Goal: Task Accomplishment & Management: Use online tool/utility

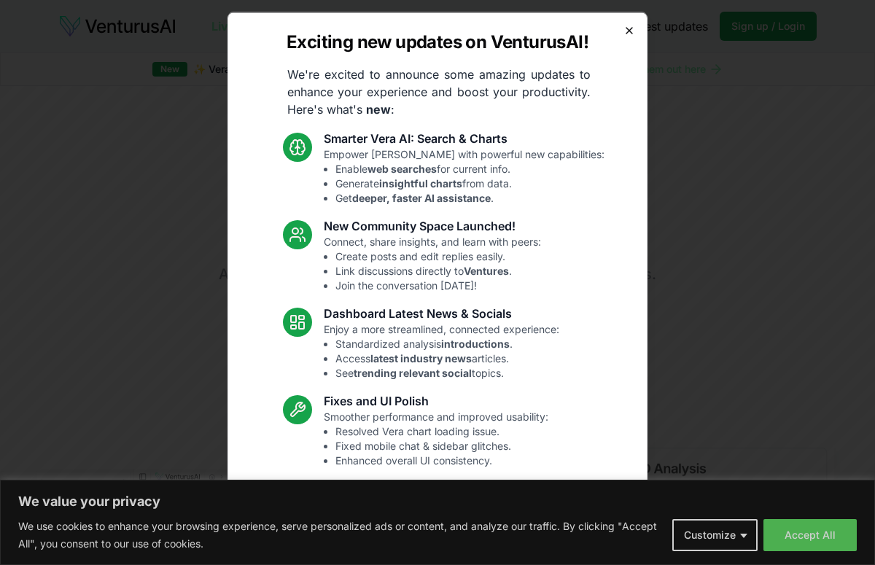
click at [630, 29] on icon "button" at bounding box center [630, 30] width 6 height 6
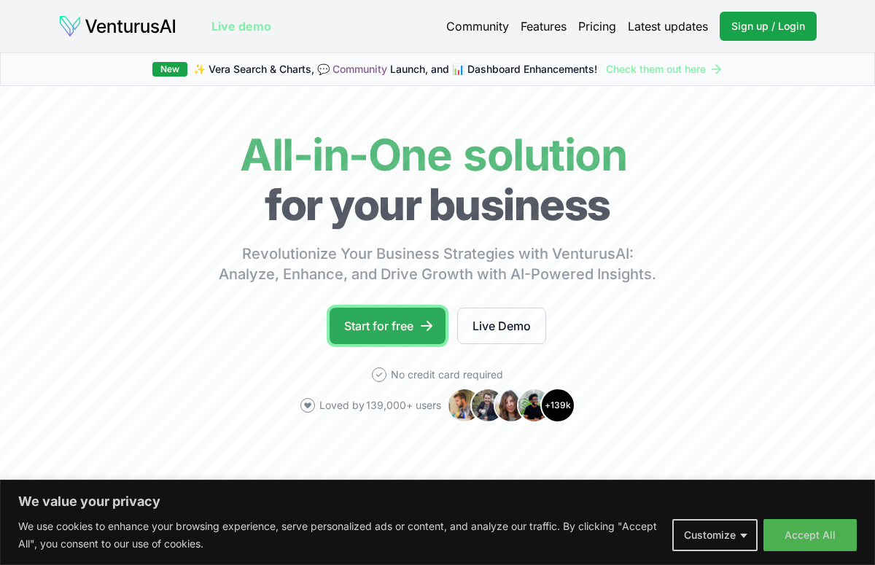
click at [395, 317] on link "Start for free" at bounding box center [388, 326] width 116 height 36
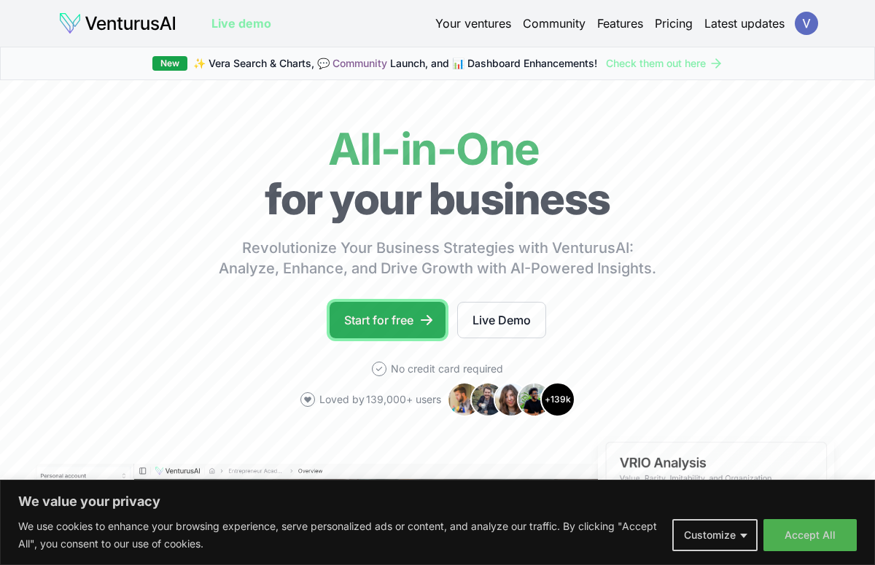
click at [398, 311] on link "Start for free" at bounding box center [388, 320] width 116 height 36
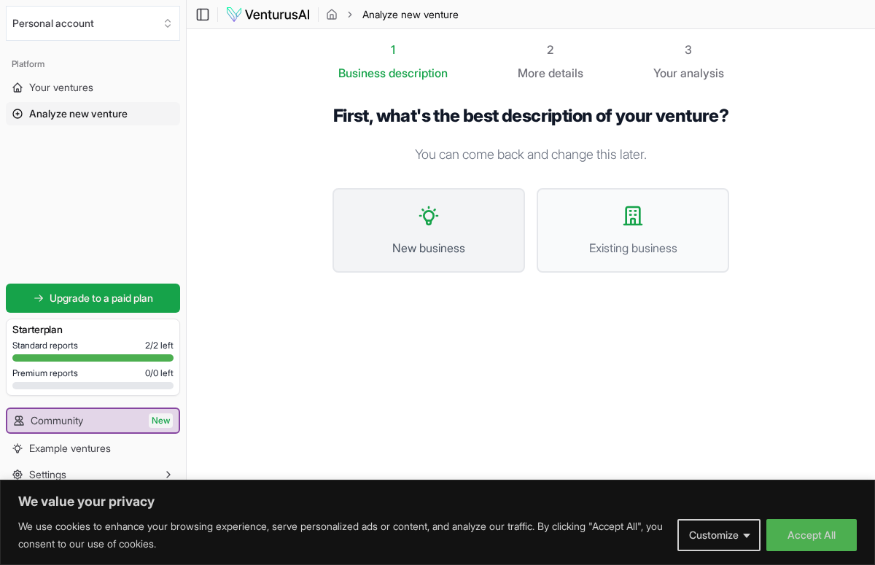
click at [418, 252] on button "New business" at bounding box center [429, 230] width 193 height 85
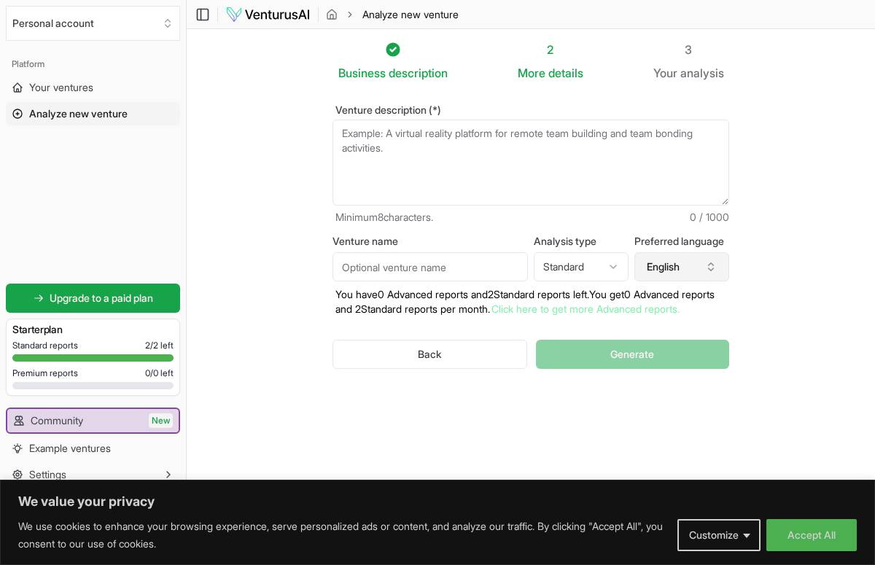
click at [685, 277] on button "English" at bounding box center [682, 266] width 95 height 29
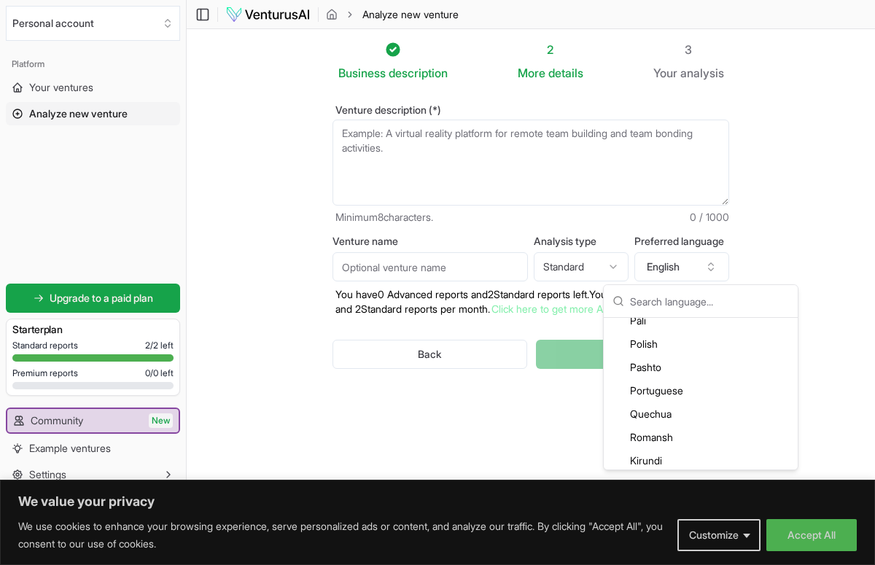
scroll to position [2959, 0]
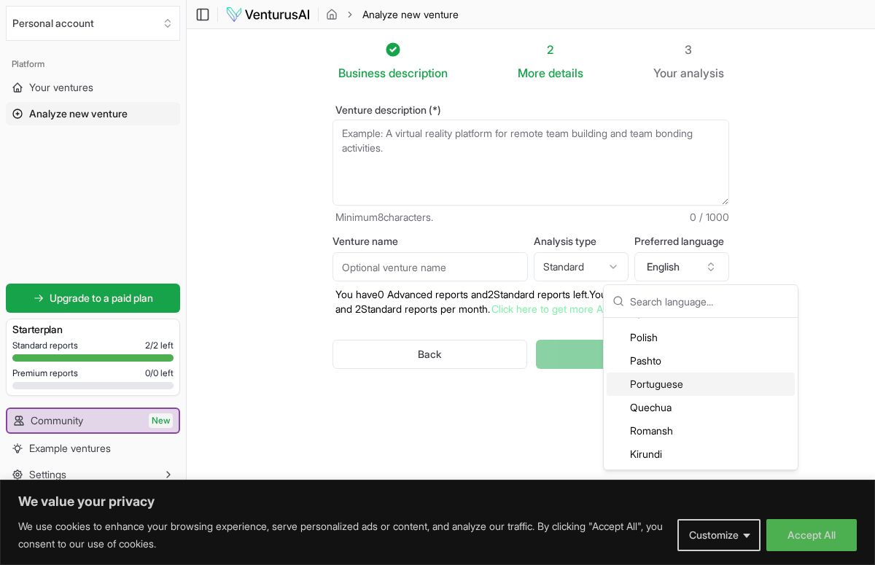
click at [670, 382] on div "Portuguese" at bounding box center [701, 384] width 188 height 23
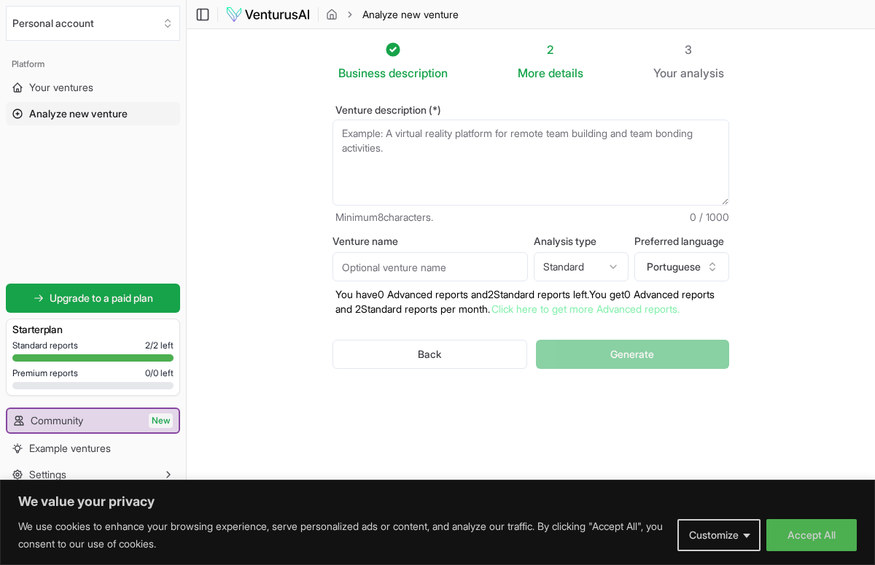
click at [416, 172] on textarea "Venture description (*)" at bounding box center [531, 163] width 397 height 86
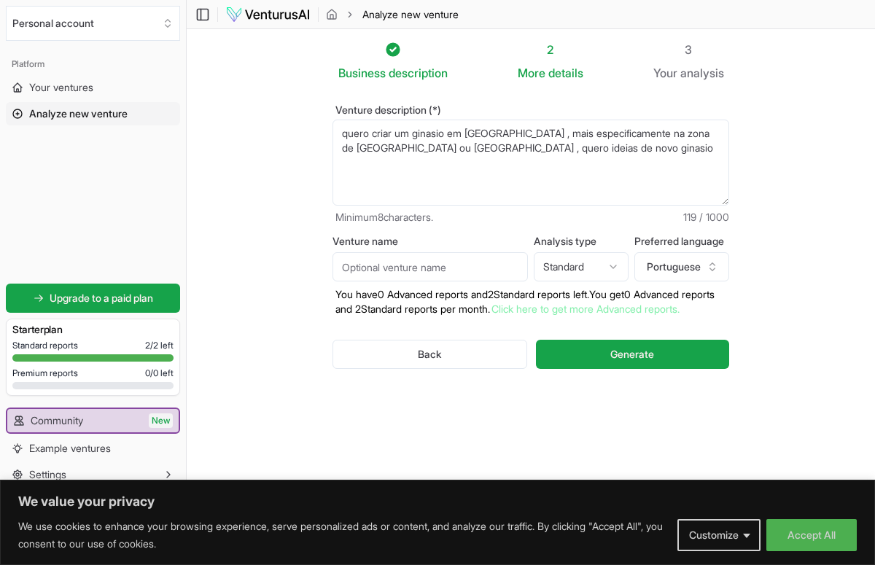
type textarea "quero criar um ginasio em portugal , mais especificamente na zona de lisboa ou …"
click at [484, 270] on input "Venture name" at bounding box center [430, 266] width 195 height 29
type input "old achol gym"
click at [601, 266] on html "We value your privacy We use cookies to enhance your browsing experience, serve…" at bounding box center [437, 282] width 875 height 565
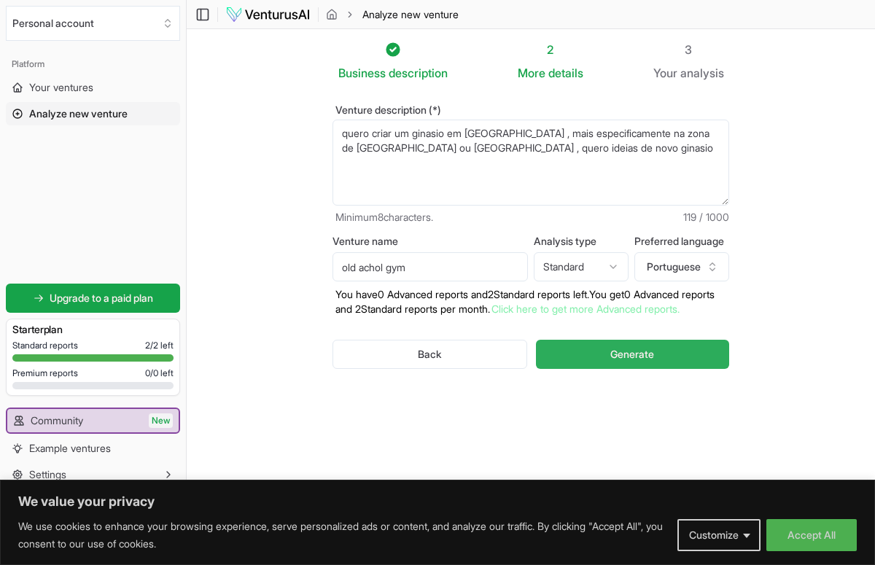
click at [644, 360] on button "Generate" at bounding box center [632, 354] width 193 height 29
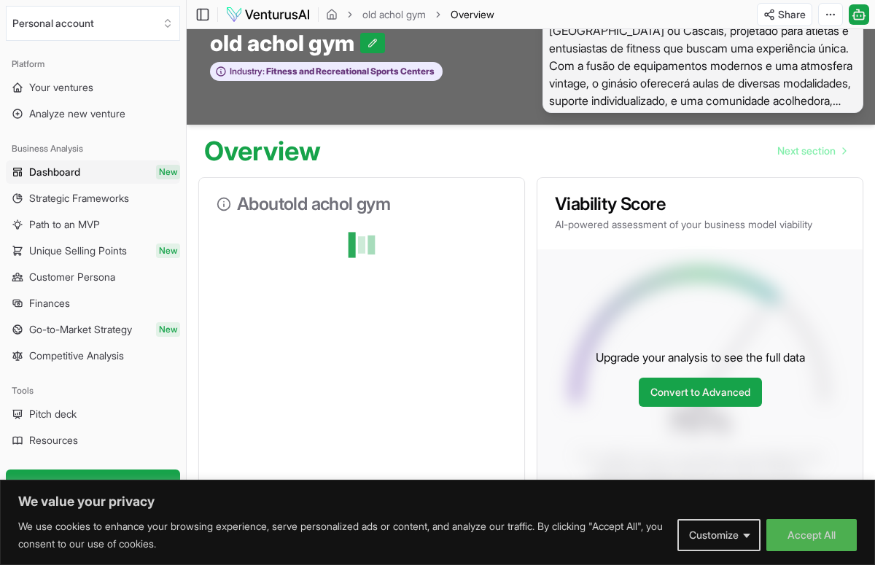
scroll to position [38, 0]
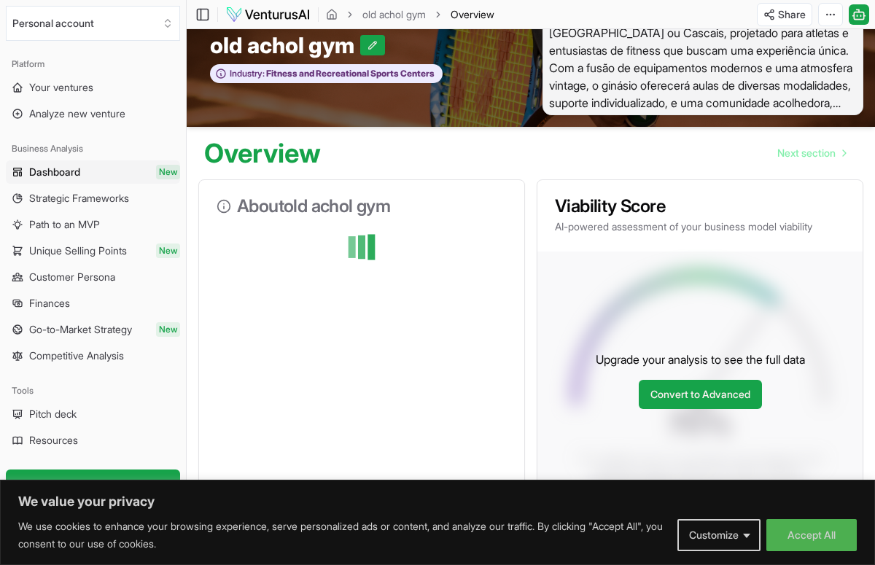
click at [797, 80] on span "O "Old Achol Gym" será um espaço inovador em Lisboa ou Cascais, projetado para …" at bounding box center [703, 59] width 321 height 112
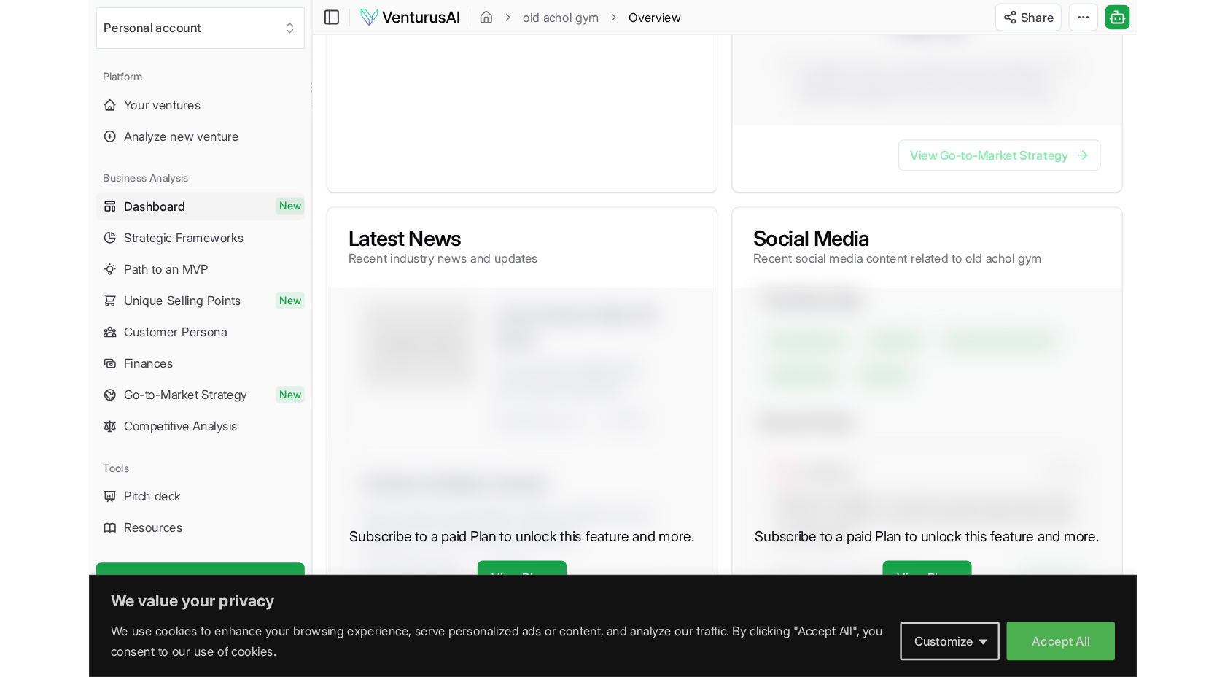
scroll to position [0, 0]
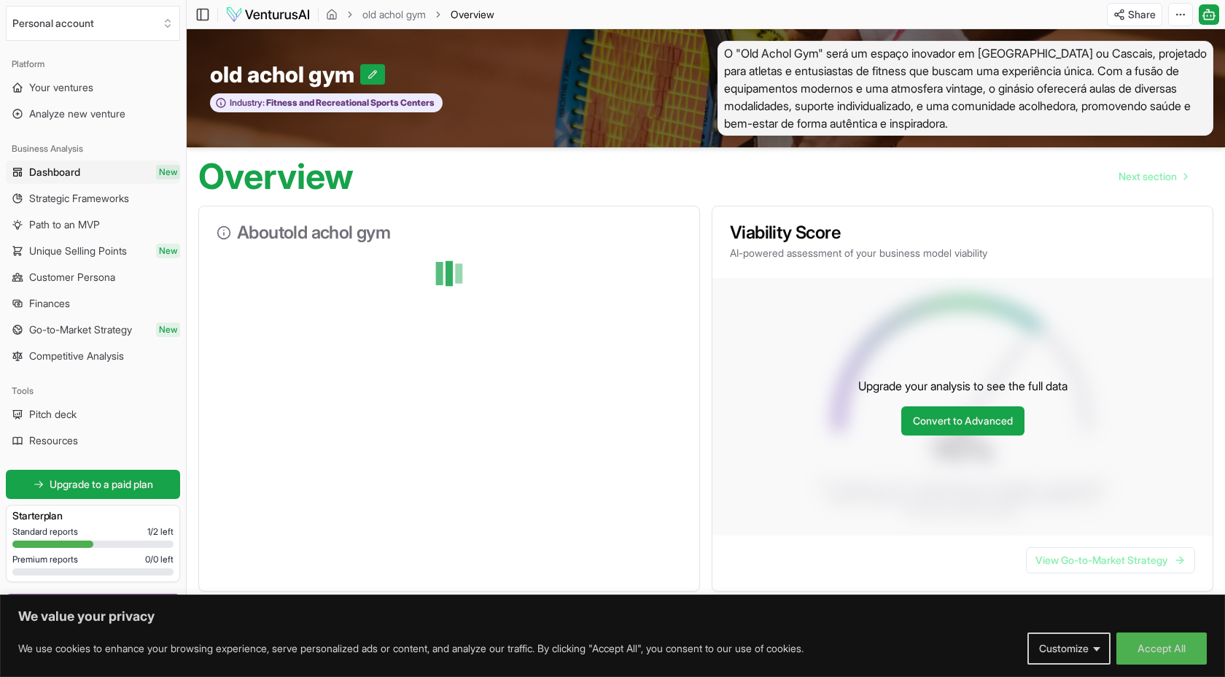
click at [600, 179] on div "Overview Next section" at bounding box center [706, 170] width 1039 height 47
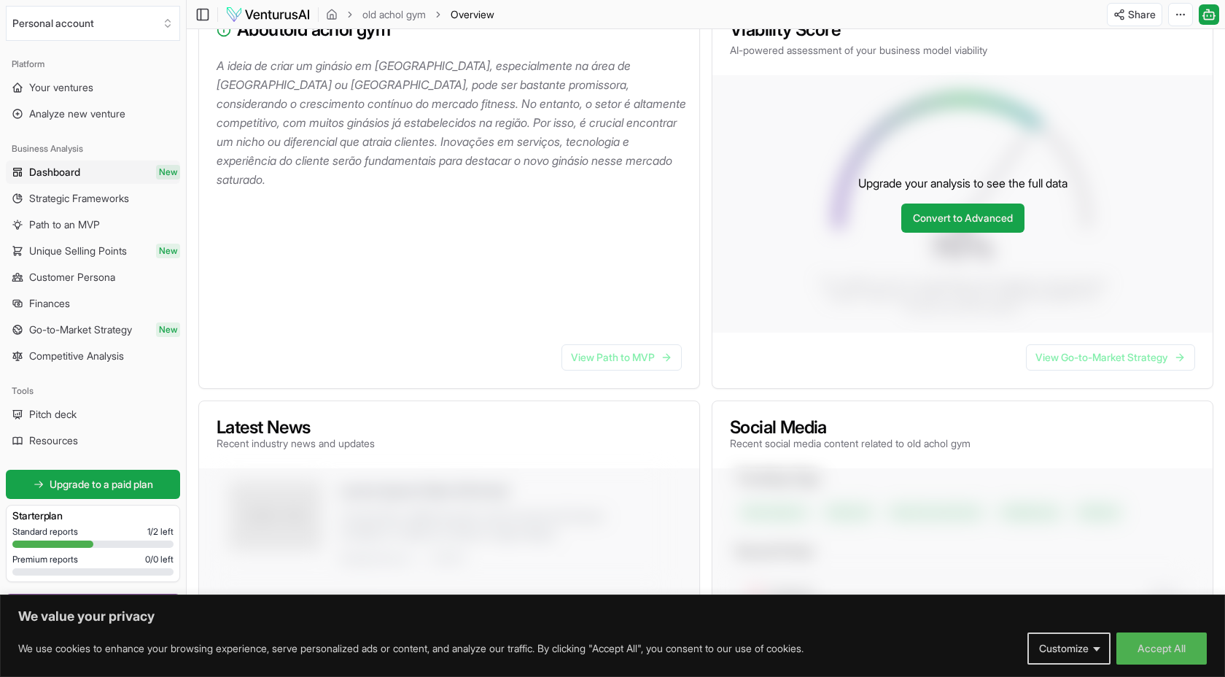
scroll to position [204, 0]
click at [875, 209] on link "Convert to Advanced" at bounding box center [963, 217] width 123 height 29
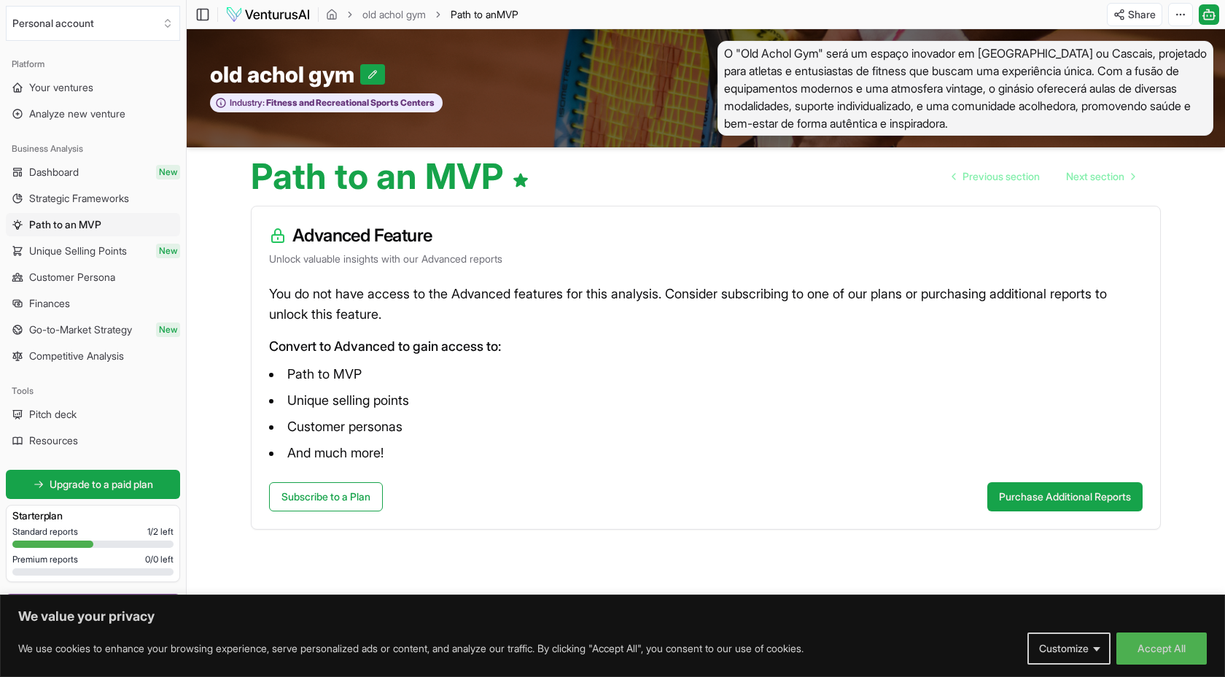
click at [728, 354] on p "Convert to Advanced to gain access to:" at bounding box center [706, 346] width 874 height 20
click at [208, 225] on main "Toggle Sidebar old achol gym Path to an MVP Share Toggle Chat Sidebar old achol…" at bounding box center [706, 338] width 1039 height 677
click at [875, 565] on button "Accept All" at bounding box center [1162, 648] width 90 height 32
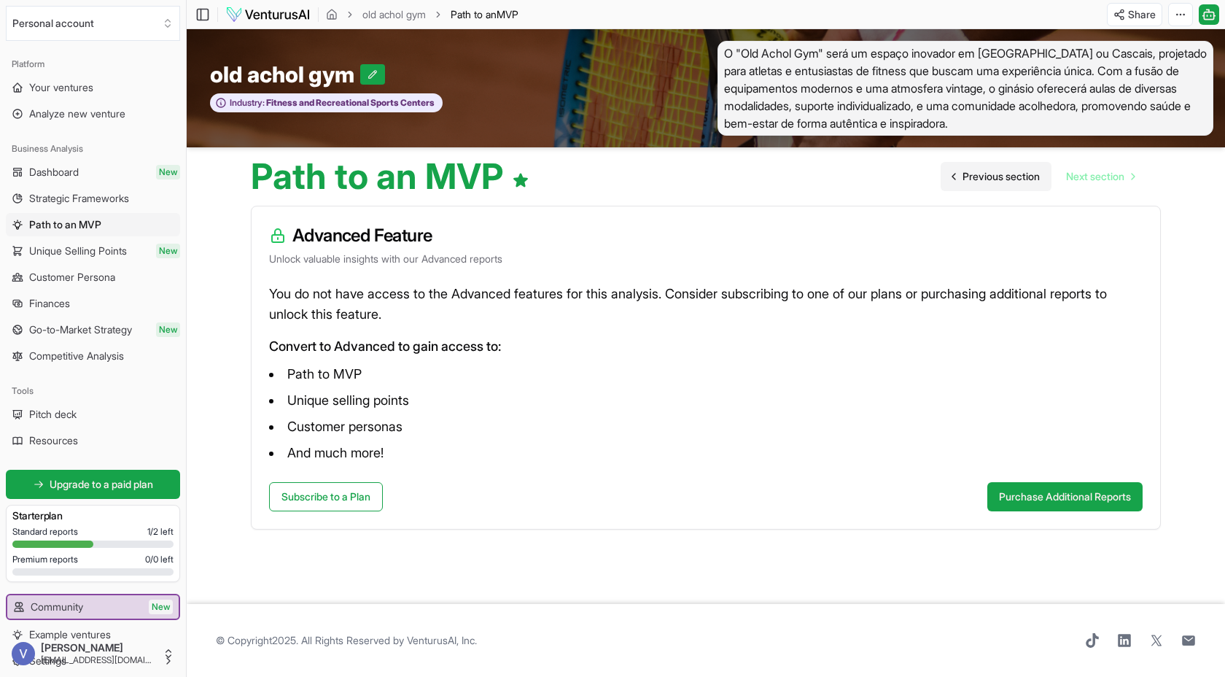
click at [875, 183] on span "Previous section" at bounding box center [1001, 176] width 77 height 15
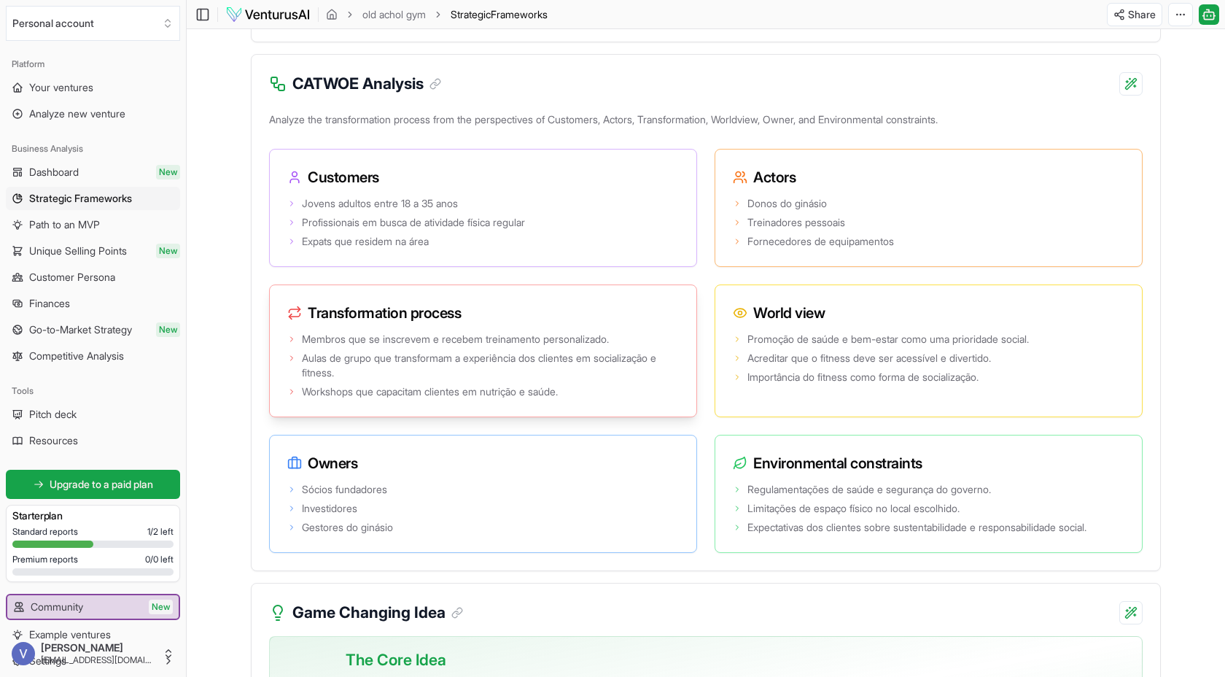
scroll to position [2543, 0]
click at [824, 250] on span "Fornecedores de equipamentos" at bounding box center [821, 243] width 147 height 15
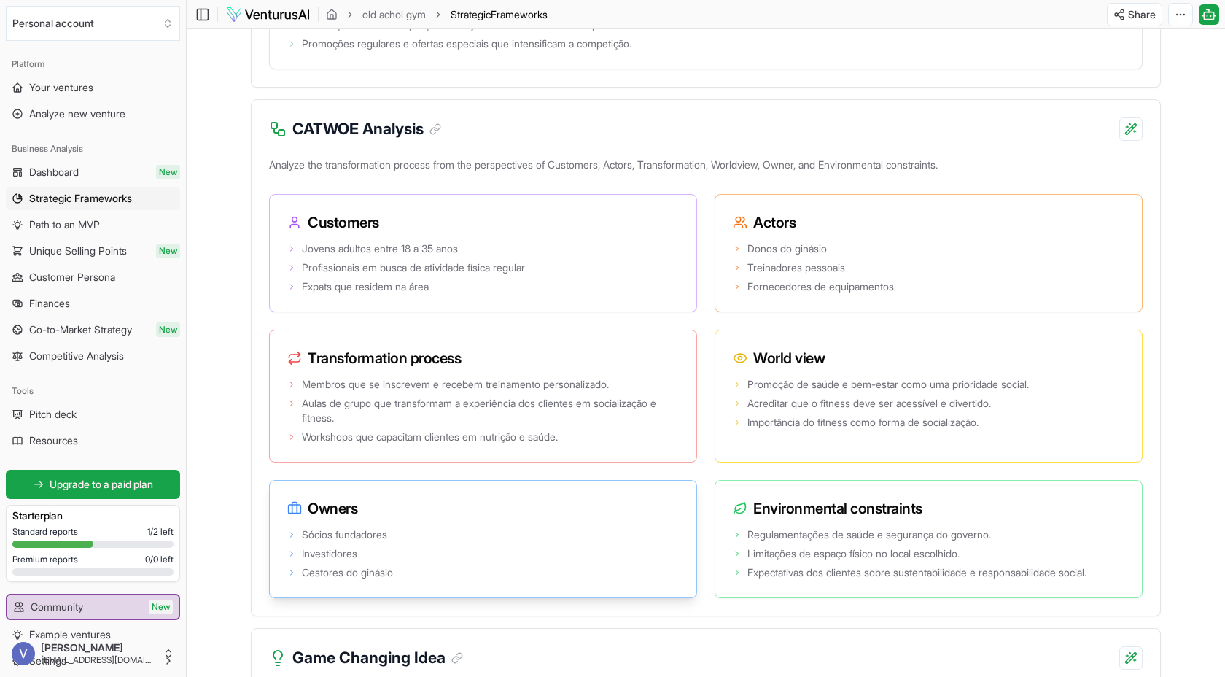
scroll to position [2499, 0]
click at [443, 543] on li "Sócios fundadores" at bounding box center [483, 535] width 392 height 15
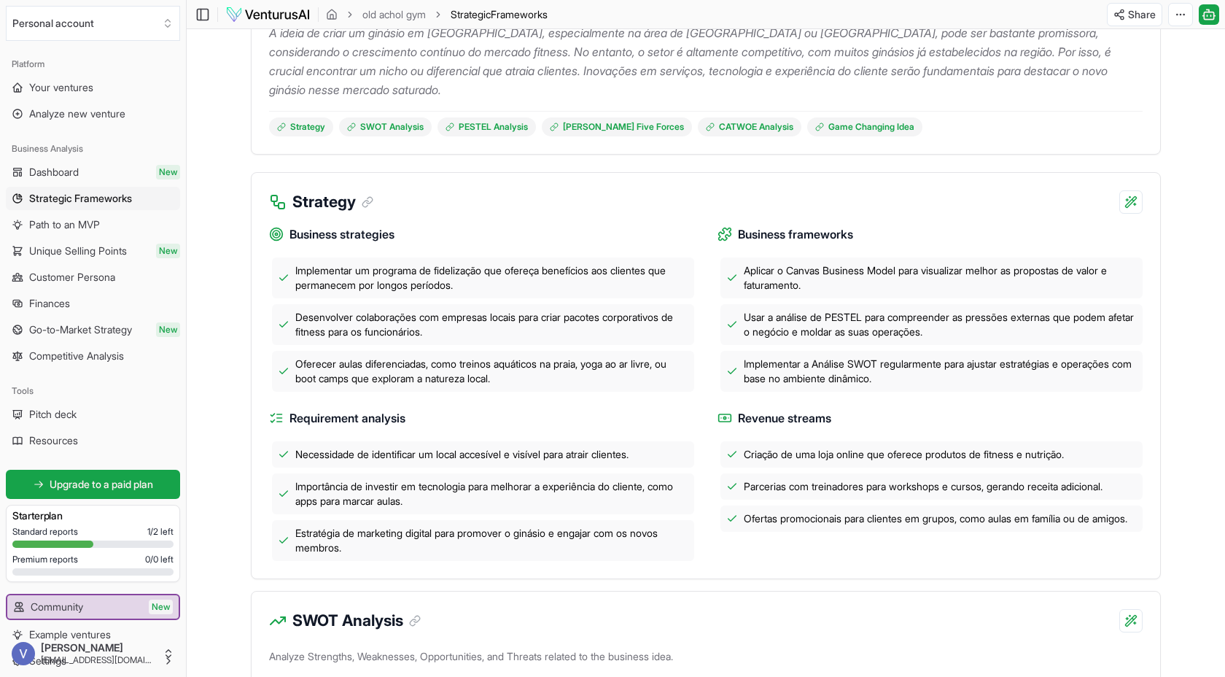
scroll to position [0, 0]
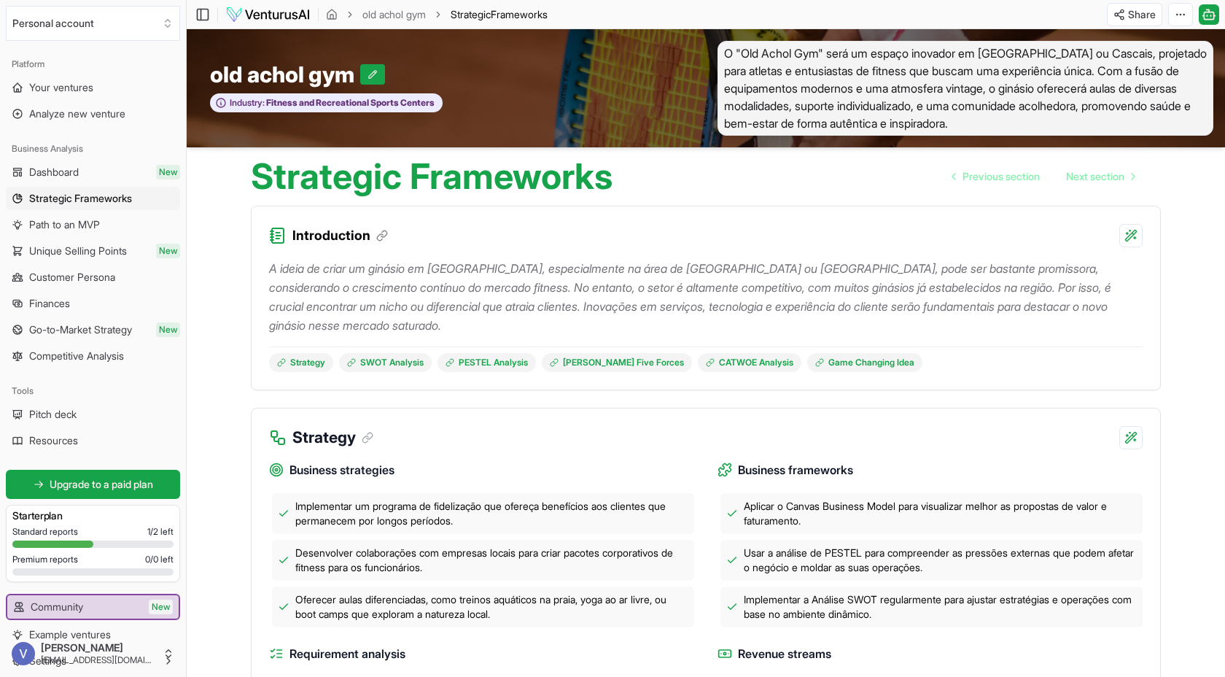
drag, startPoint x: 1225, startPoint y: 253, endPoint x: 1133, endPoint y: 252, distance: 91.9
click at [440, 565] on div "Necessidade de identificar um local accesível e visível para atrair clientes." at bounding box center [483, 690] width 422 height 26
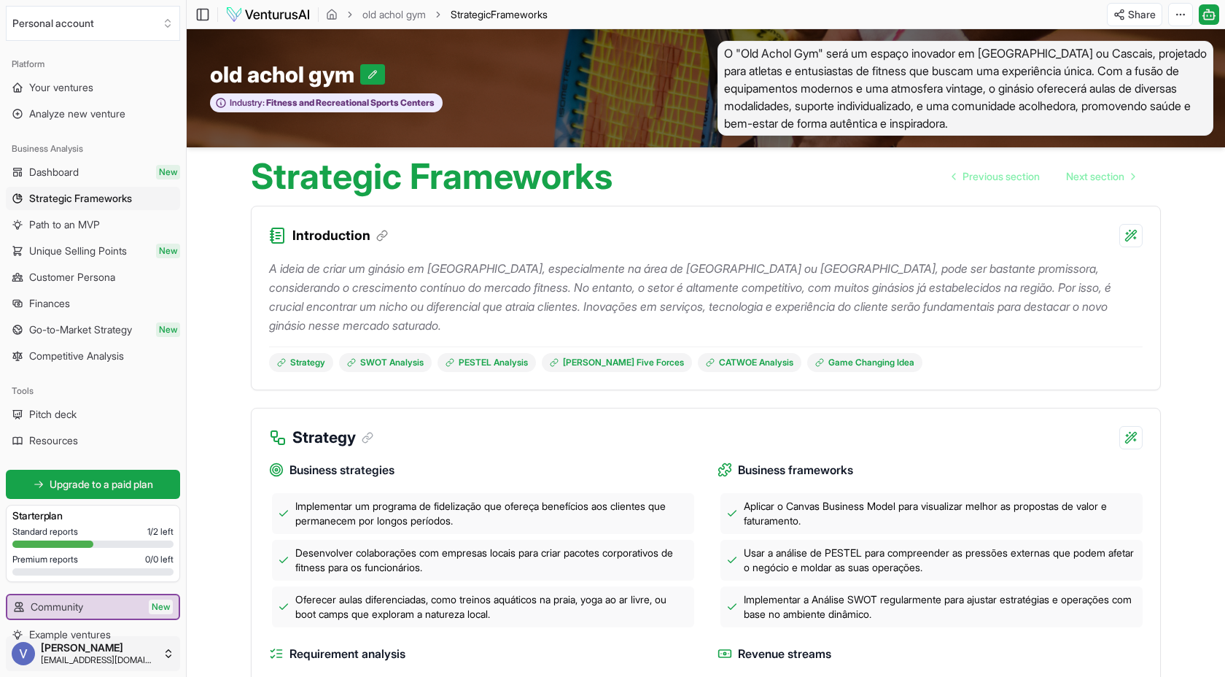
click at [26, 565] on html "We value your privacy We use cookies to enhance your browsing experience, serve…" at bounding box center [612, 338] width 1225 height 677
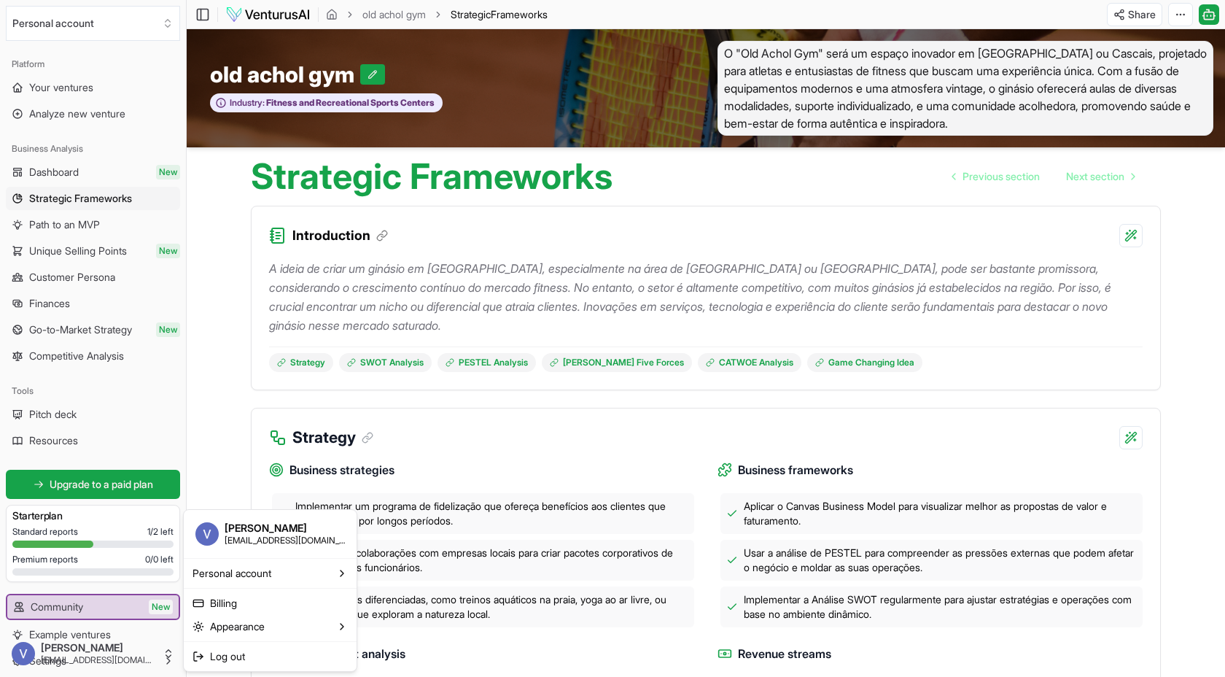
click at [62, 565] on html "We value your privacy We use cookies to enhance your browsing experience, serve…" at bounding box center [612, 338] width 1225 height 677
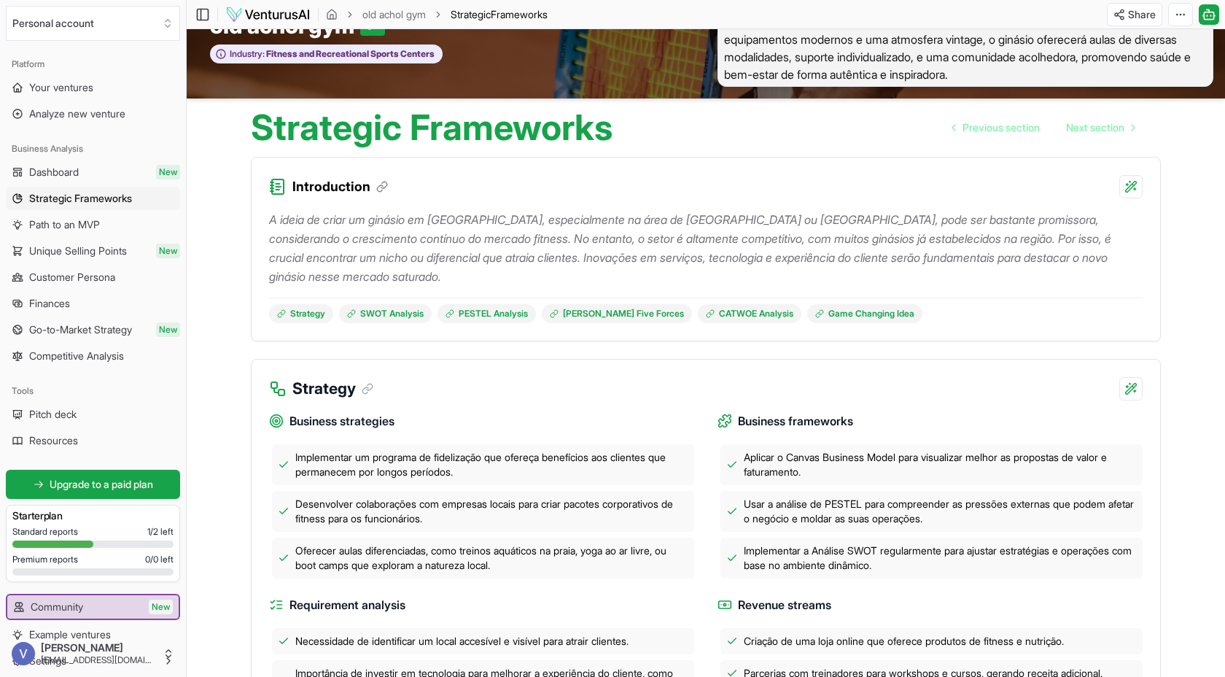
scroll to position [88, 0]
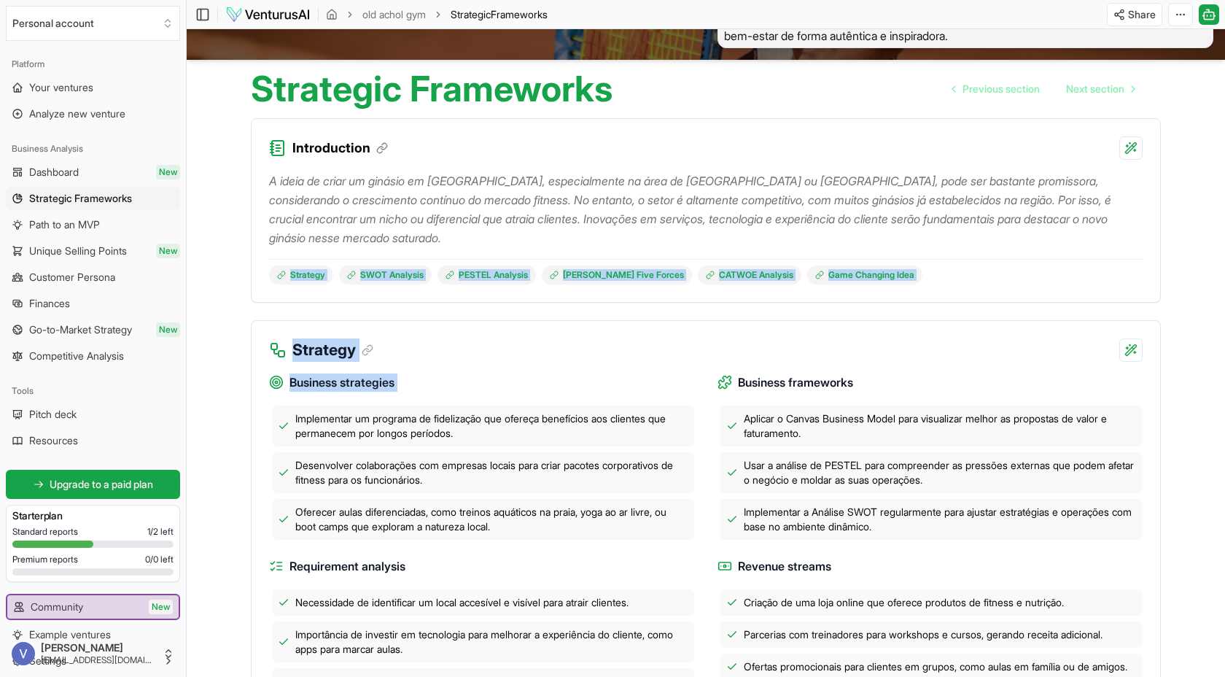
drag, startPoint x: 222, startPoint y: 258, endPoint x: 225, endPoint y: 435, distance: 177.3
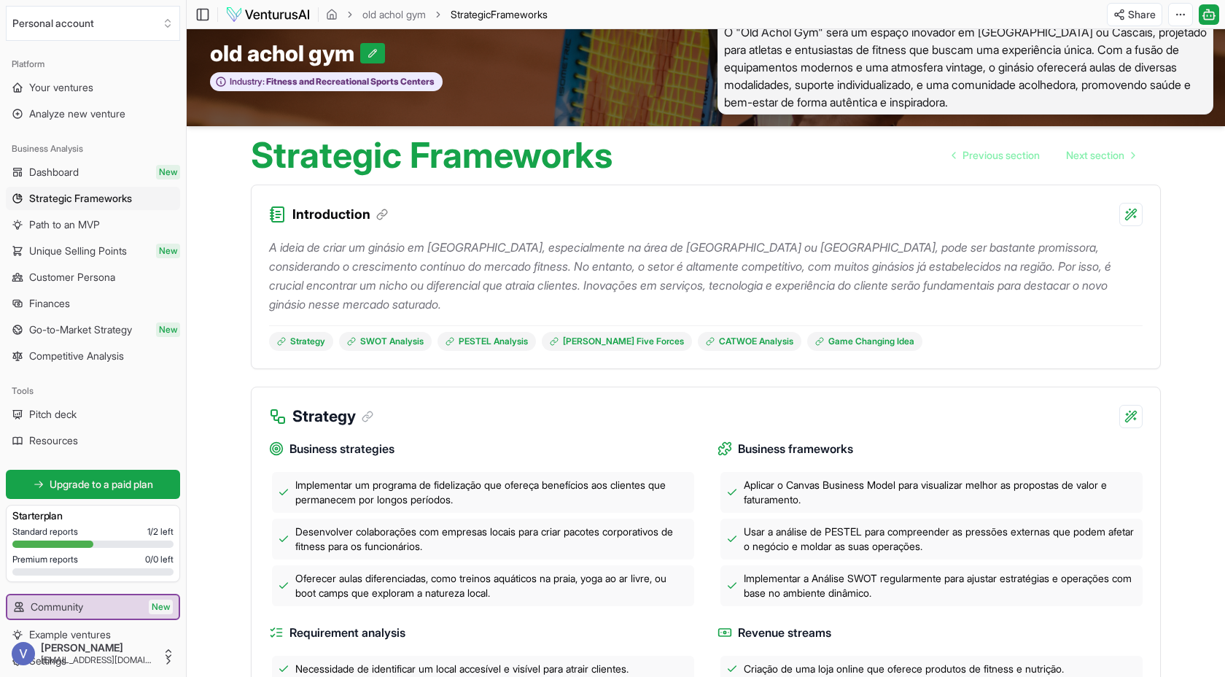
scroll to position [0, 0]
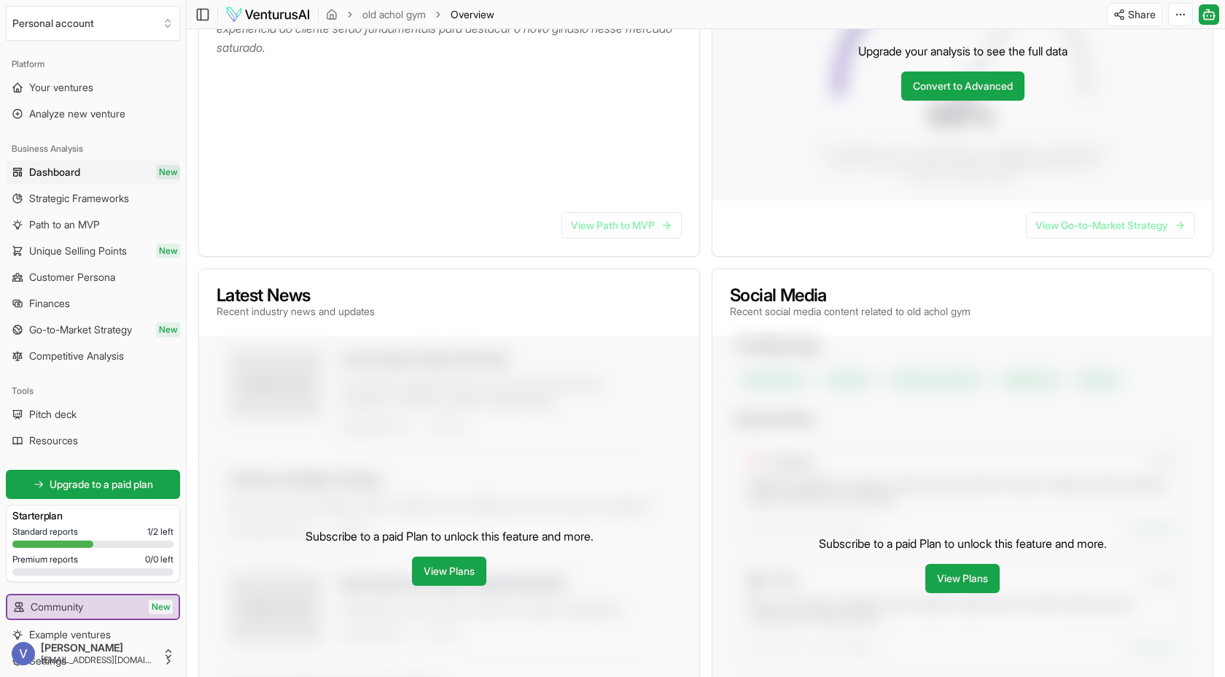
scroll to position [418, 0]
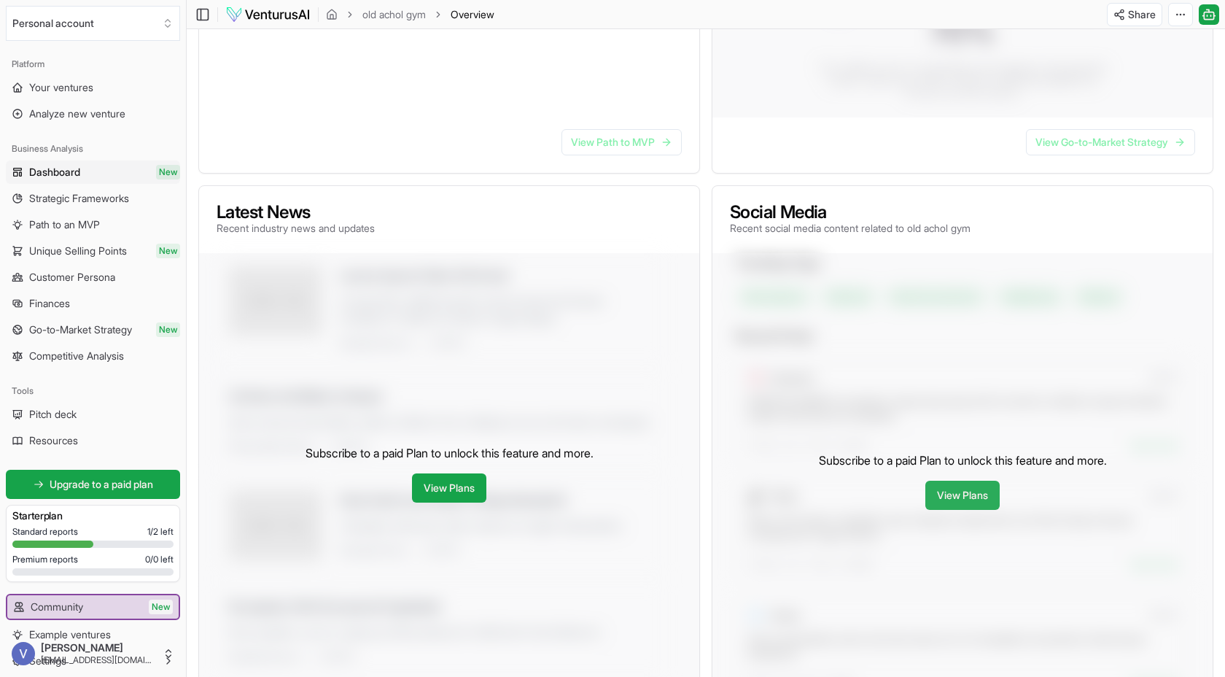
click at [875, 485] on link "View Plans" at bounding box center [963, 495] width 74 height 29
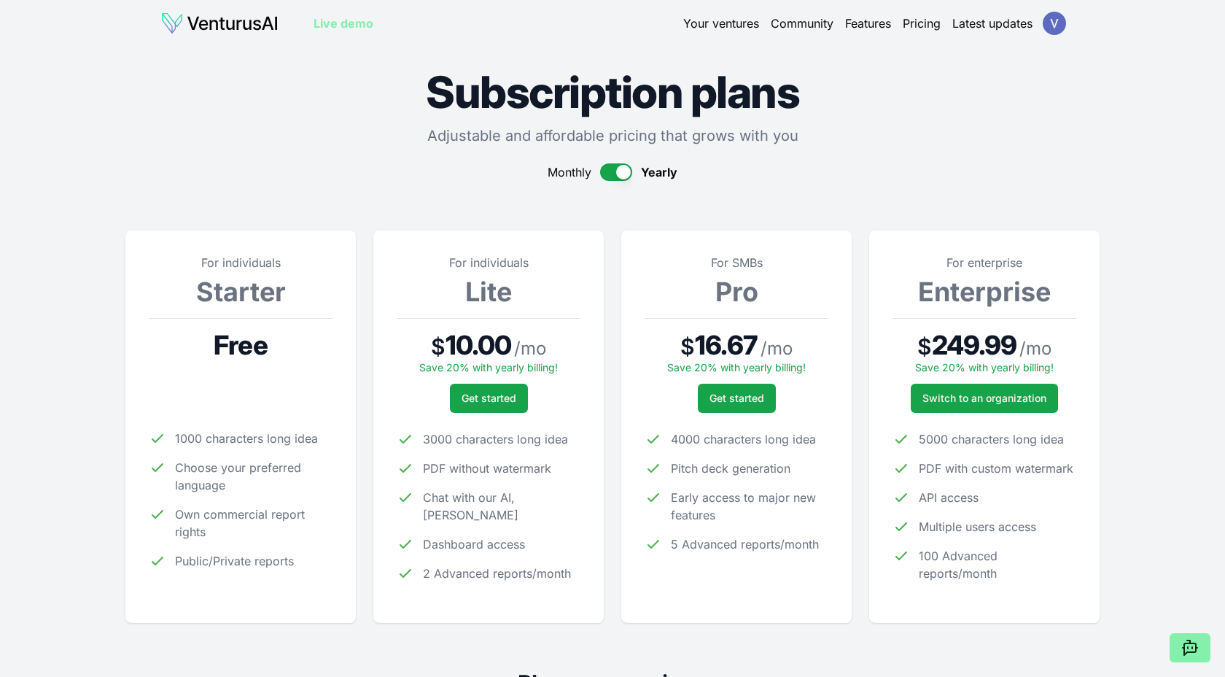
click at [177, 333] on div "Free" at bounding box center [241, 344] width 184 height 29
